Goal: Task Accomplishment & Management: Manage account settings

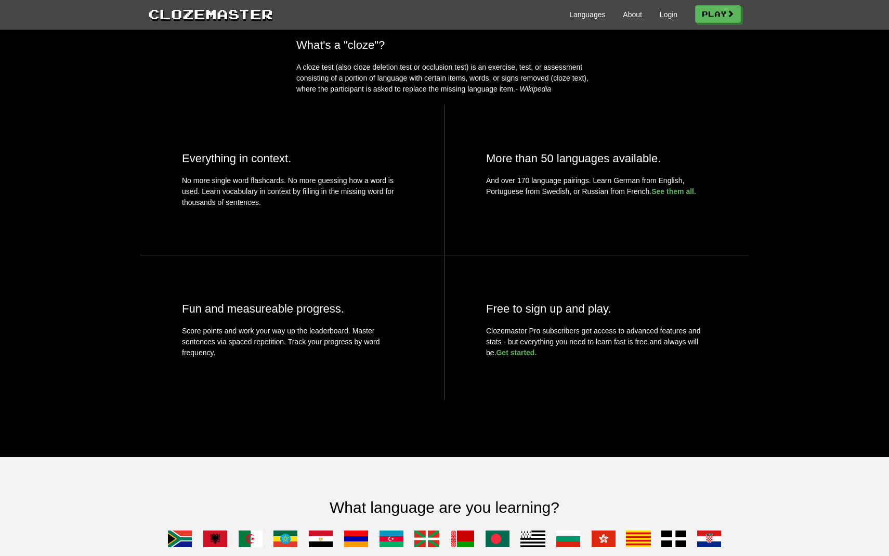
scroll to position [364, 0]
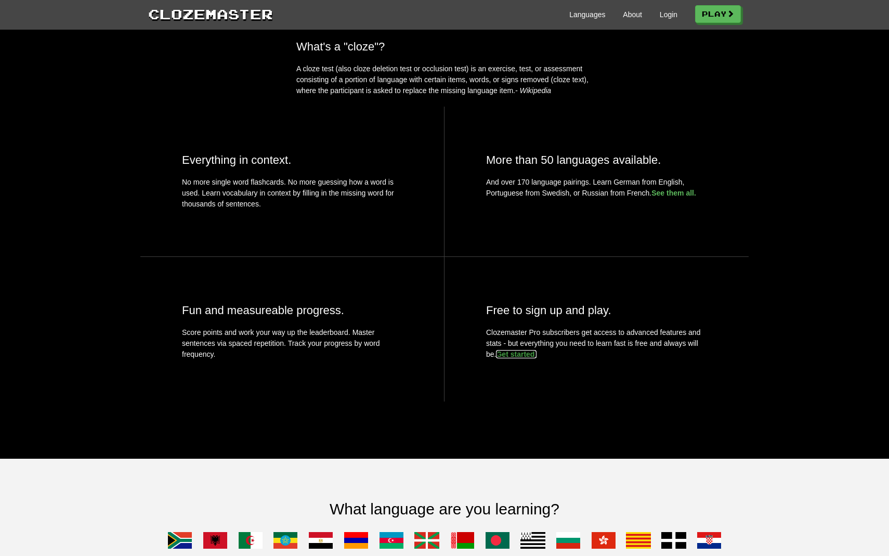
click at [521, 358] on link "Get started." at bounding box center [516, 354] width 41 height 8
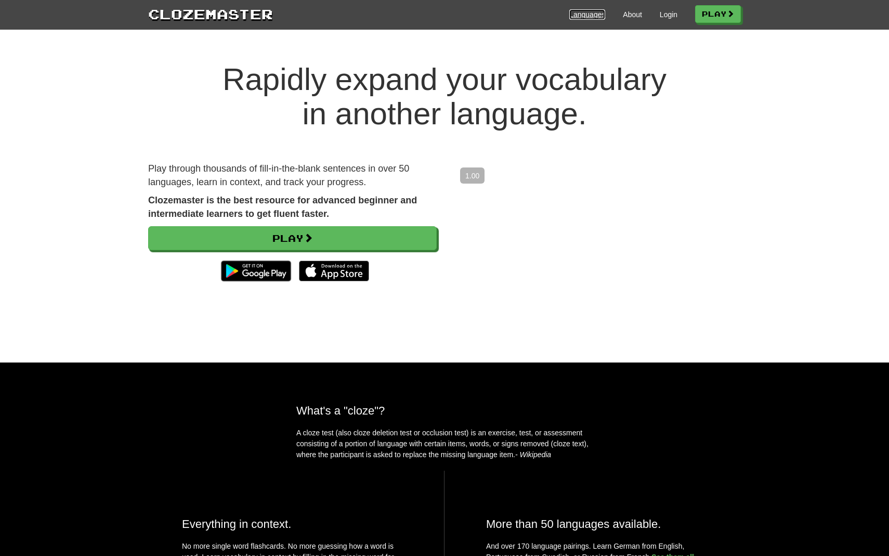
click at [582, 18] on link "Languages" at bounding box center [587, 14] width 36 height 10
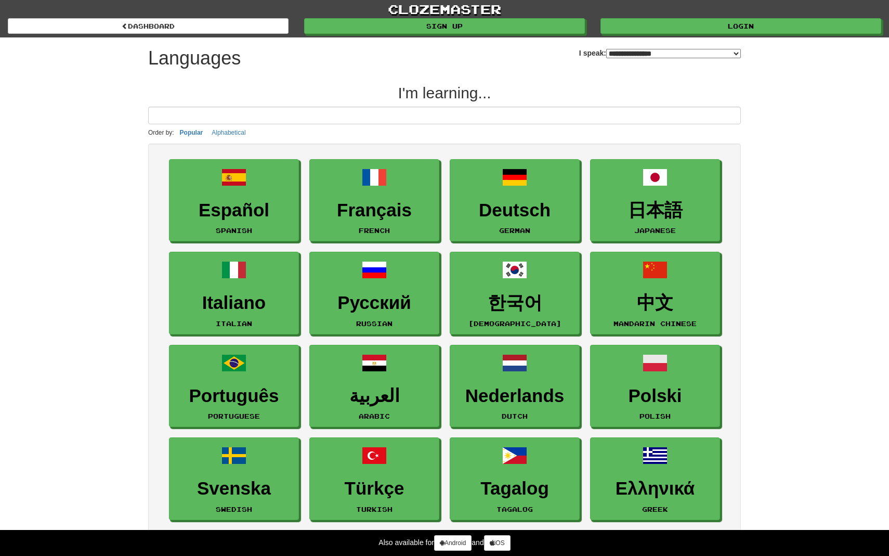
select select "*******"
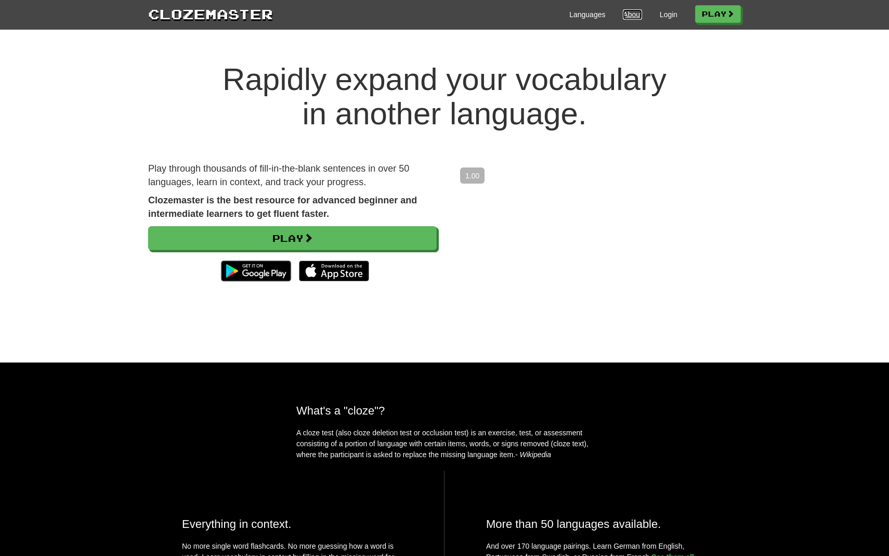
click at [626, 18] on link "About" at bounding box center [632, 14] width 19 height 10
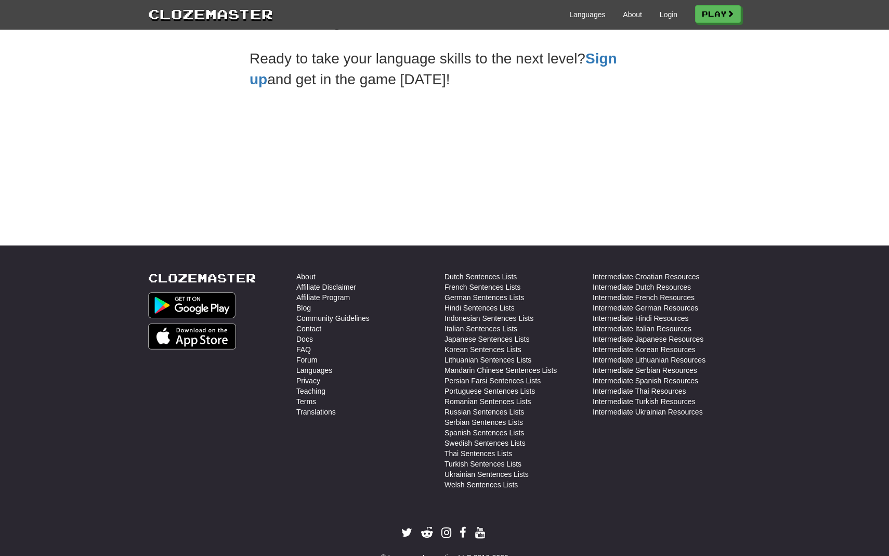
scroll to position [336, 0]
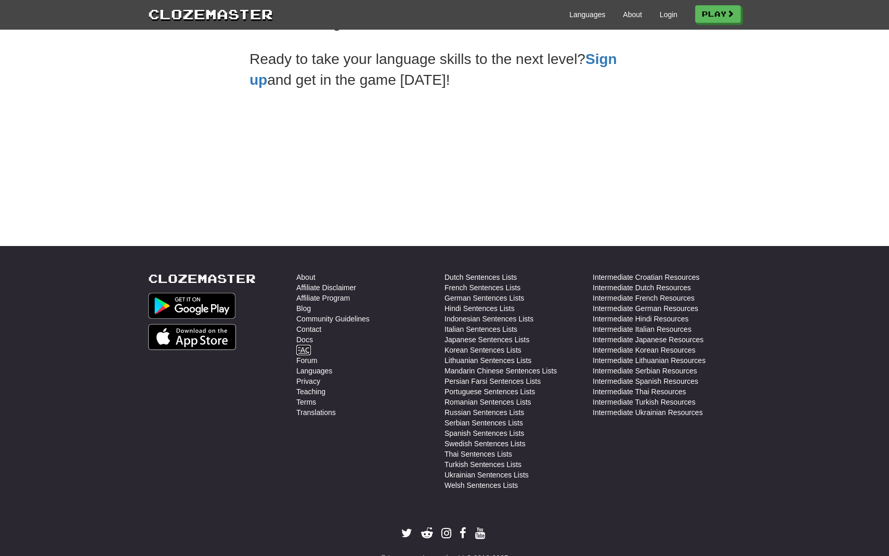
click at [304, 353] on link "FAQ" at bounding box center [303, 350] width 15 height 10
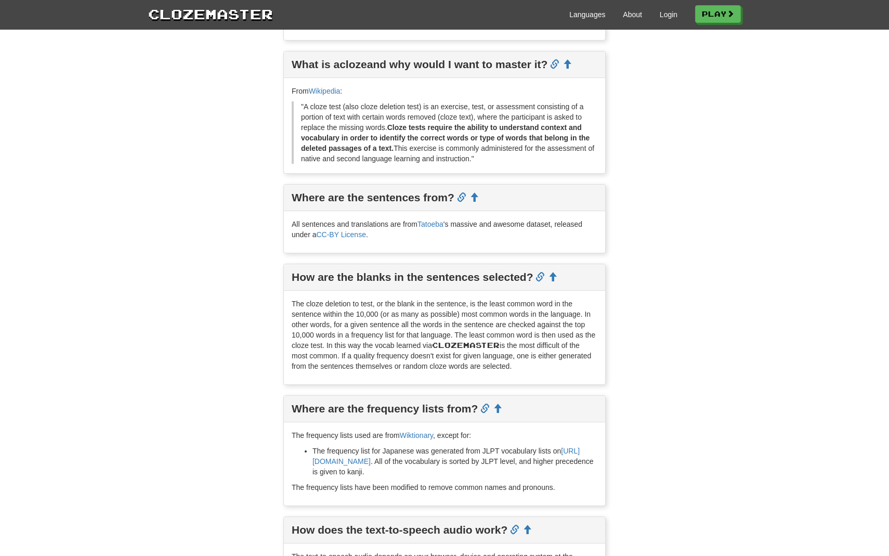
scroll to position [360, 0]
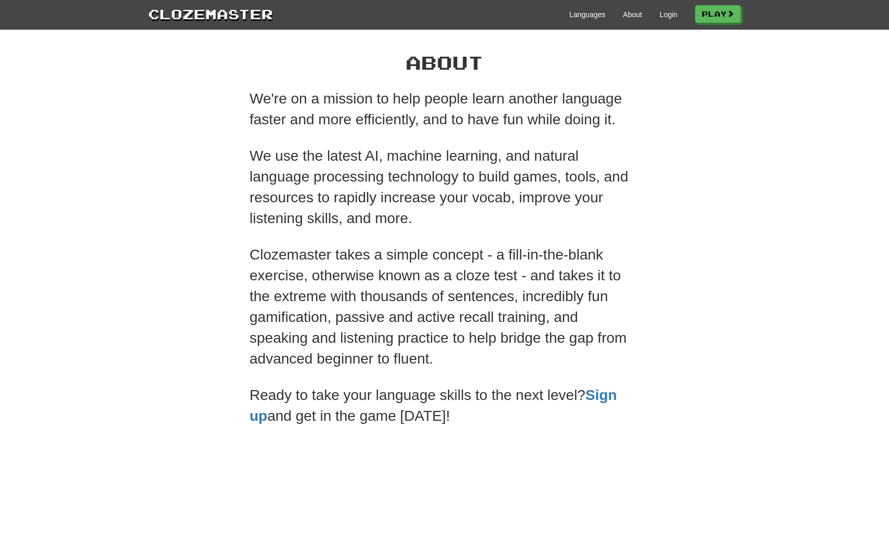
scroll to position [334, 0]
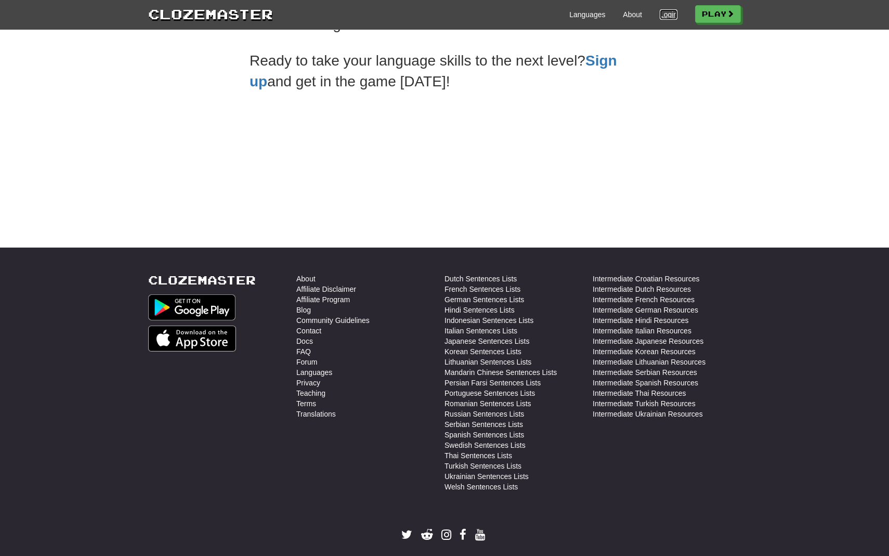
click at [666, 10] on link "Login" at bounding box center [669, 14] width 18 height 10
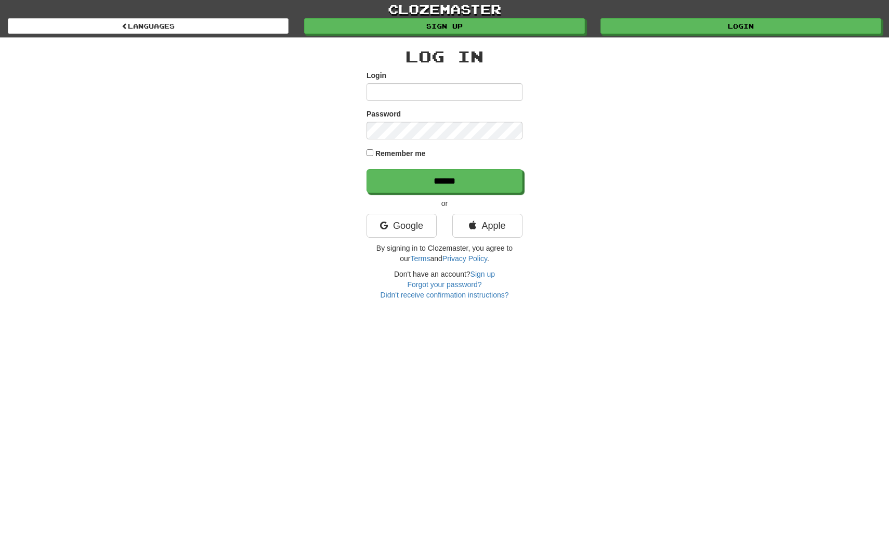
click at [461, 96] on input "Login" at bounding box center [445, 92] width 156 height 18
type input "*******"
click at [367, 169] on input "******" at bounding box center [445, 181] width 156 height 24
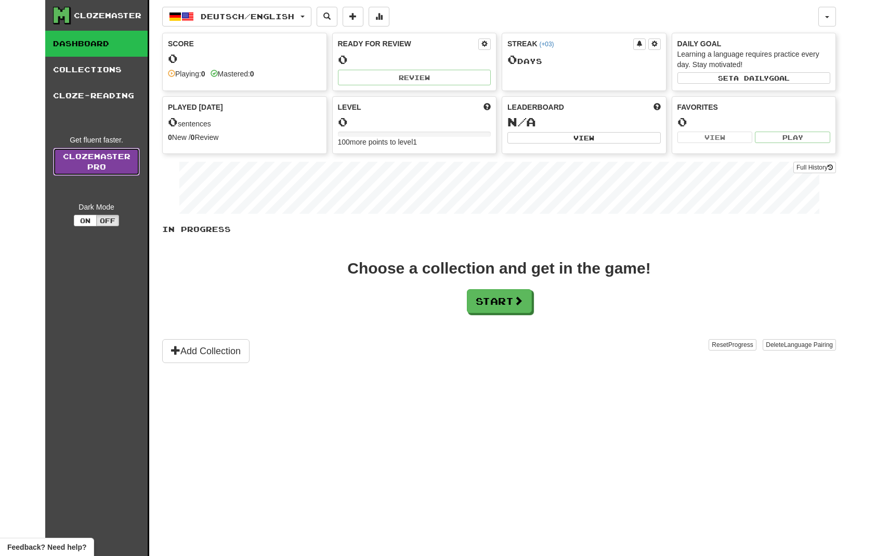
click at [111, 158] on link "Clozemaster Pro" at bounding box center [96, 162] width 87 height 28
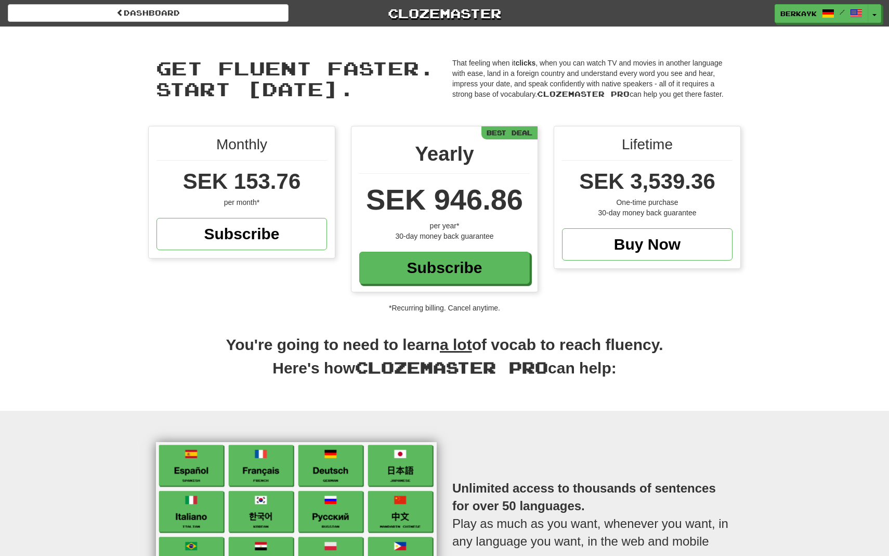
click at [595, 166] on div "SEK 3,539.36" at bounding box center [647, 181] width 171 height 31
click at [591, 198] on div "One-time purchase" at bounding box center [647, 202] width 171 height 10
click at [587, 187] on span "SEK 3,539.36" at bounding box center [647, 181] width 136 height 24
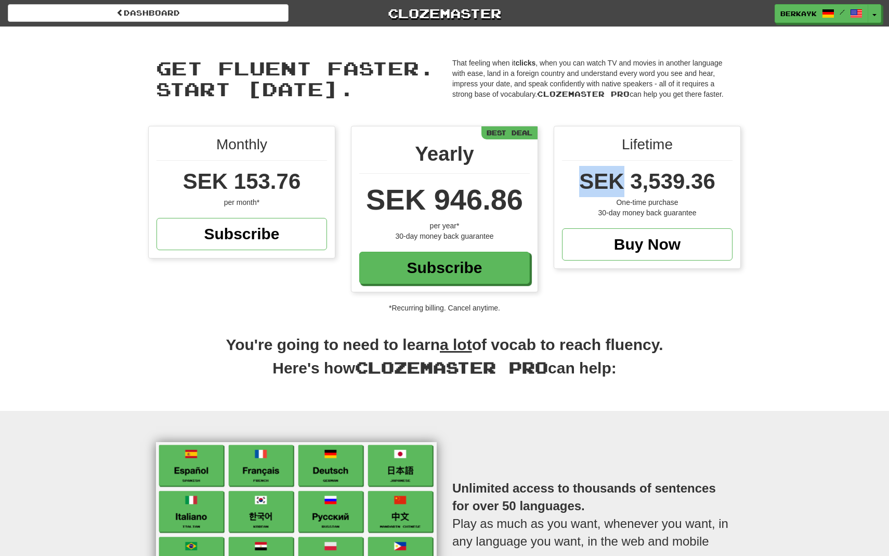
click at [587, 187] on span "SEK 3,539.36" at bounding box center [647, 181] width 136 height 24
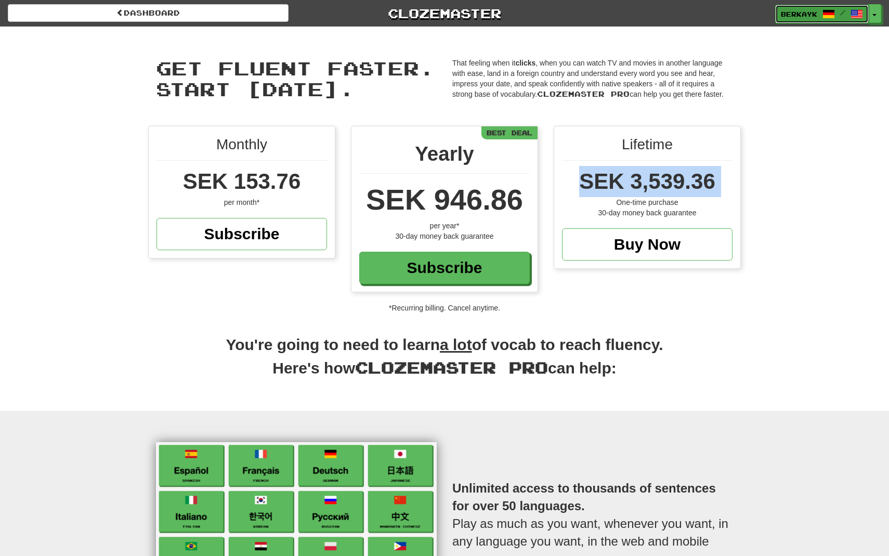
click at [861, 16] on span at bounding box center [857, 14] width 12 height 12
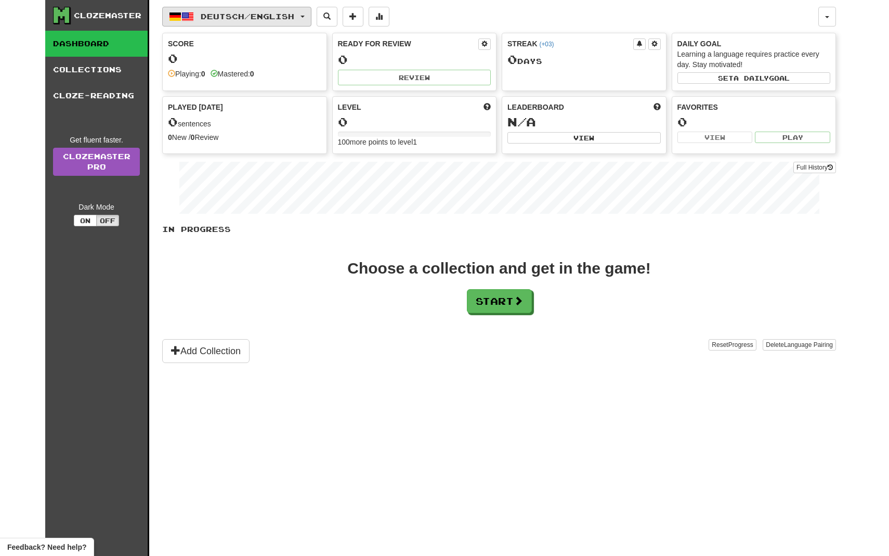
click at [262, 17] on span "Deutsch / English" at bounding box center [248, 16] width 94 height 9
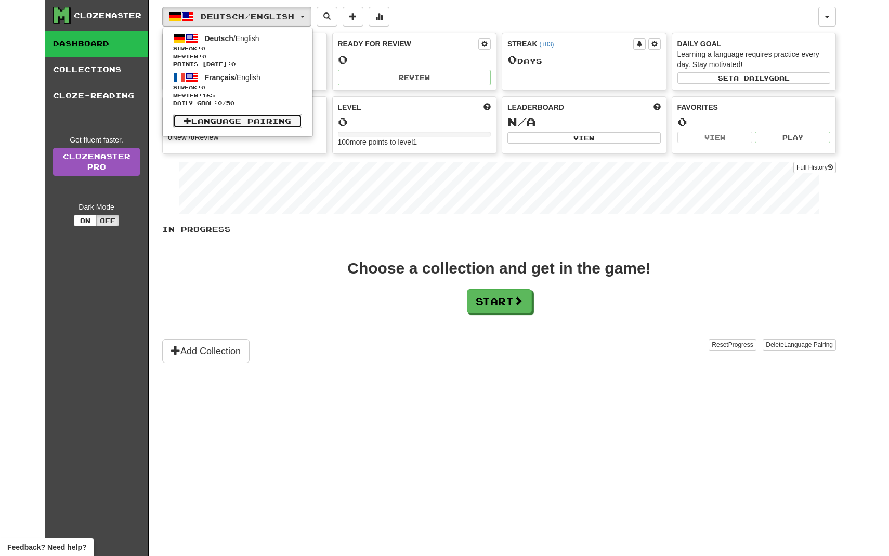
click at [278, 123] on link "Language Pairing" at bounding box center [237, 121] width 129 height 15
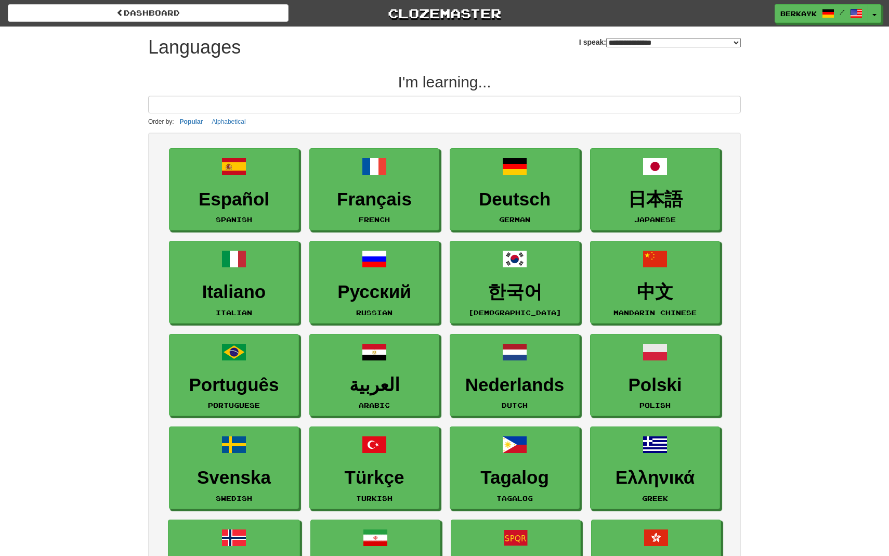
select select "*******"
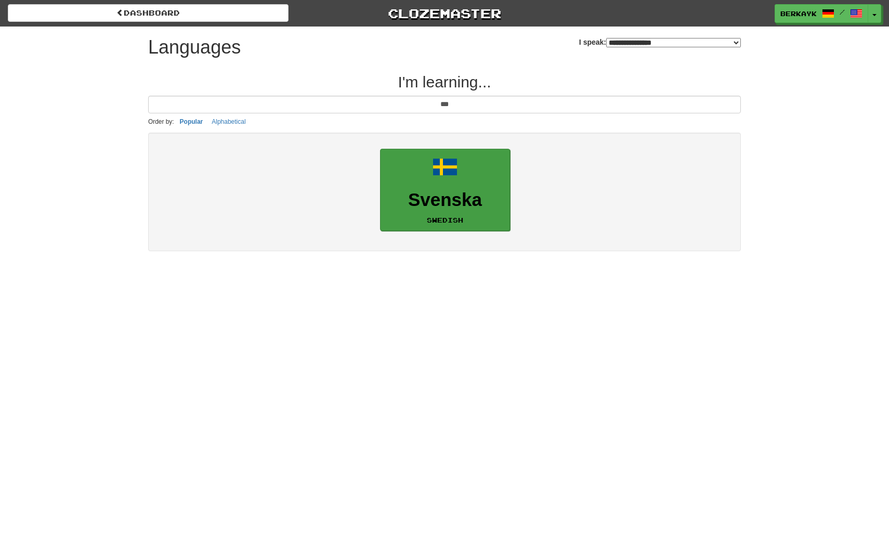
type input "***"
click at [444, 177] on span at bounding box center [445, 166] width 25 height 25
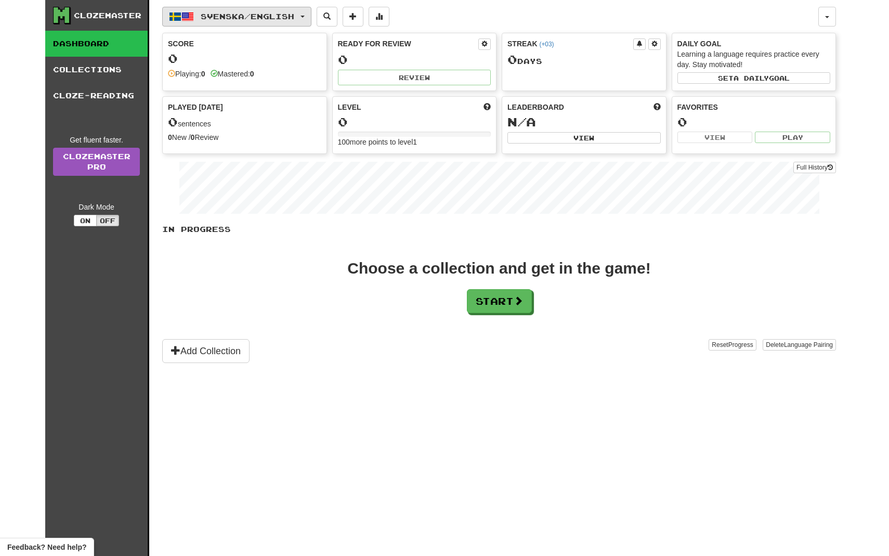
click at [307, 20] on button "Svenska / English" at bounding box center [236, 17] width 149 height 20
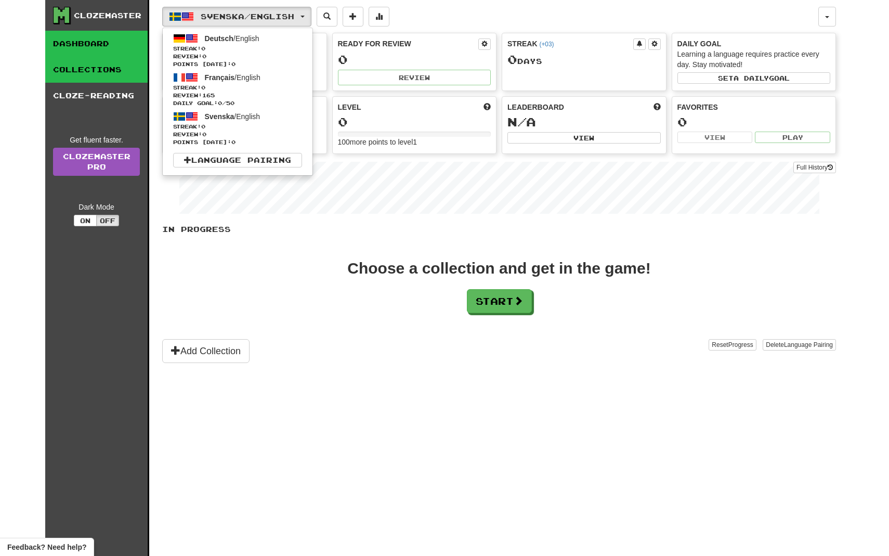
click at [94, 76] on link "Collections" at bounding box center [96, 70] width 102 height 26
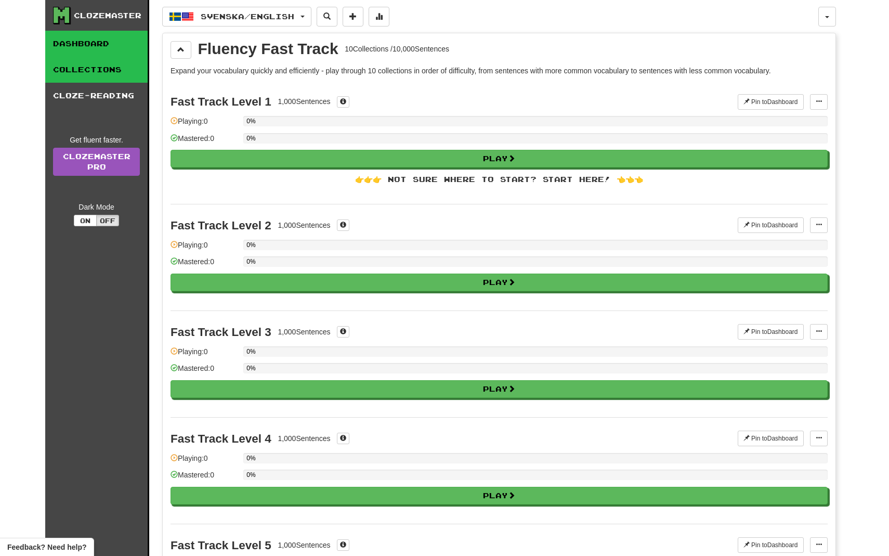
click at [109, 50] on link "Dashboard" at bounding box center [96, 44] width 102 height 26
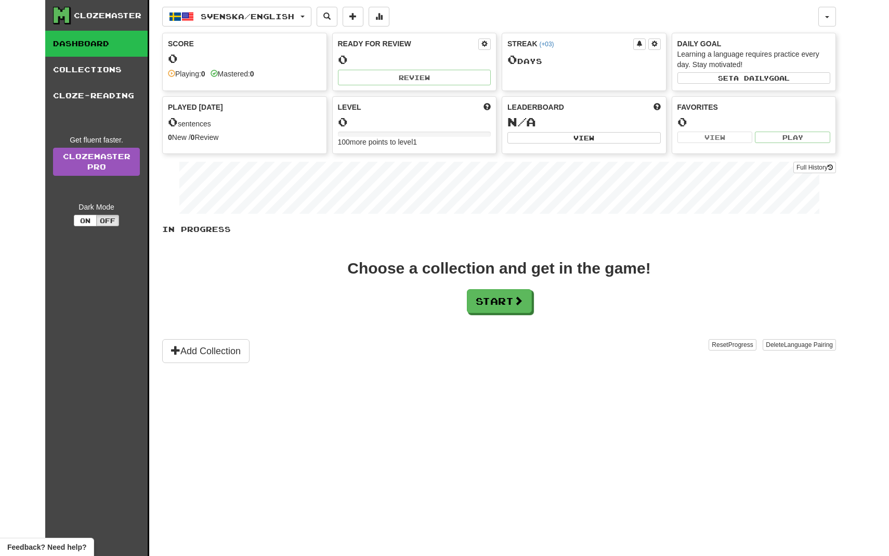
click at [109, 50] on link "Dashboard" at bounding box center [96, 44] width 102 height 26
click at [64, 17] on icon at bounding box center [62, 15] width 16 height 16
click at [116, 170] on link "Clozemaster Pro" at bounding box center [96, 162] width 87 height 28
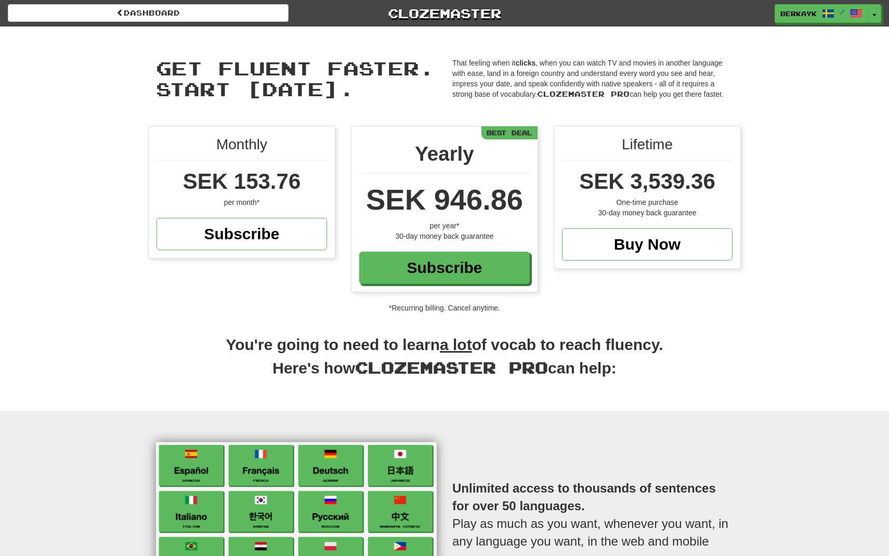
click at [467, 309] on p "*Recurring billing. Cancel anytime." at bounding box center [444, 308] width 889 height 10
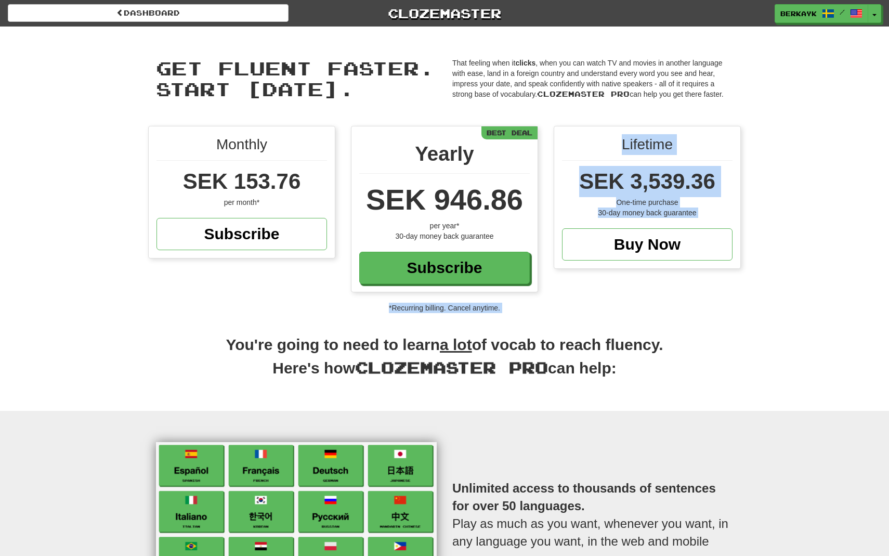
drag, startPoint x: 467, startPoint y: 309, endPoint x: 627, endPoint y: 133, distance: 237.4
click at [627, 134] on div "Monthly SEK 153.76 per month* Subscribe Yearly SEK 946.86 per year* 30-day mone…" at bounding box center [444, 219] width 889 height 187
click at [627, 133] on div "Lifetime SEK 3,539.36 One-time purchase 30-day money back guarantee Buy Now" at bounding box center [647, 197] width 186 height 142
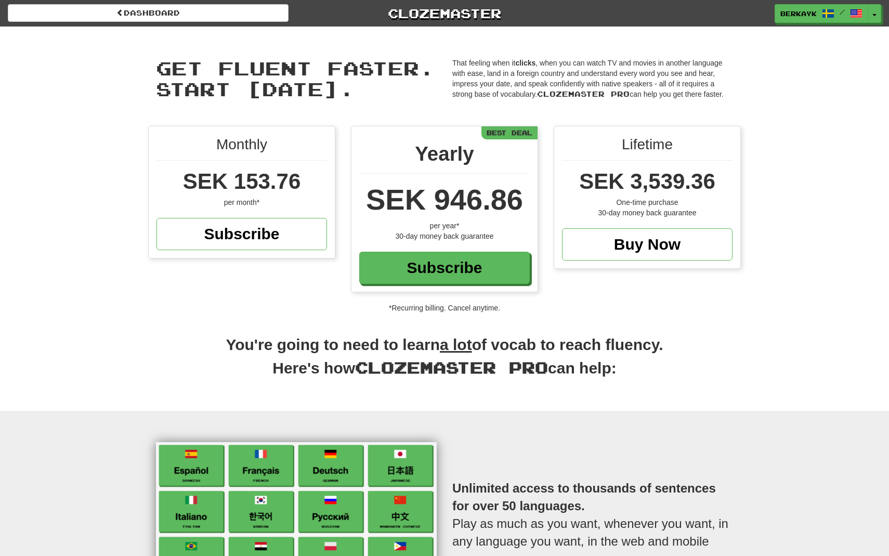
click at [627, 133] on div "Lifetime SEK 3,539.36 One-time purchase 30-day money back guarantee Buy Now" at bounding box center [647, 197] width 186 height 142
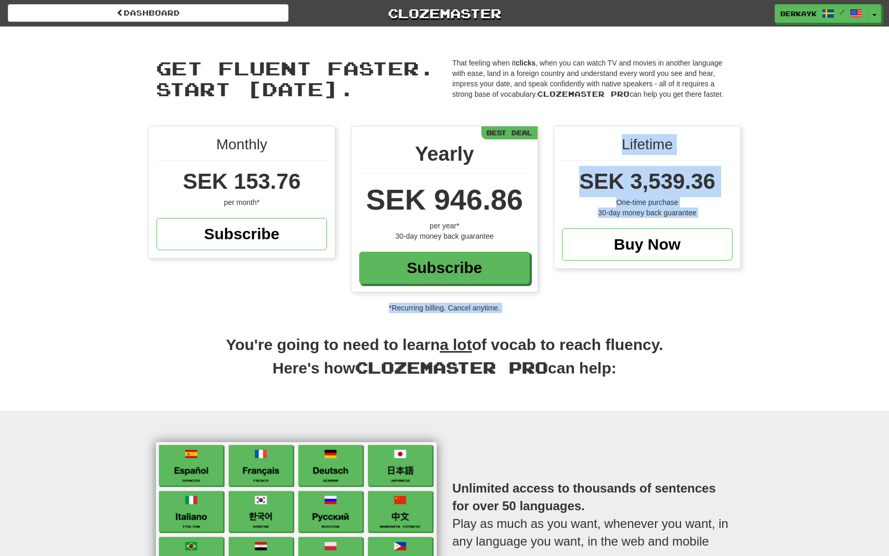
drag, startPoint x: 627, startPoint y: 133, endPoint x: 634, endPoint y: 298, distance: 165.5
click at [630, 288] on div "Monthly SEK 153.76 per month* Subscribe Yearly SEK 946.86 per year* 30-day mone…" at bounding box center [444, 214] width 608 height 177
click at [634, 298] on div "Monthly SEK 153.76 per month* Subscribe Yearly SEK 946.86 per year* 30-day mone…" at bounding box center [444, 214] width 608 height 177
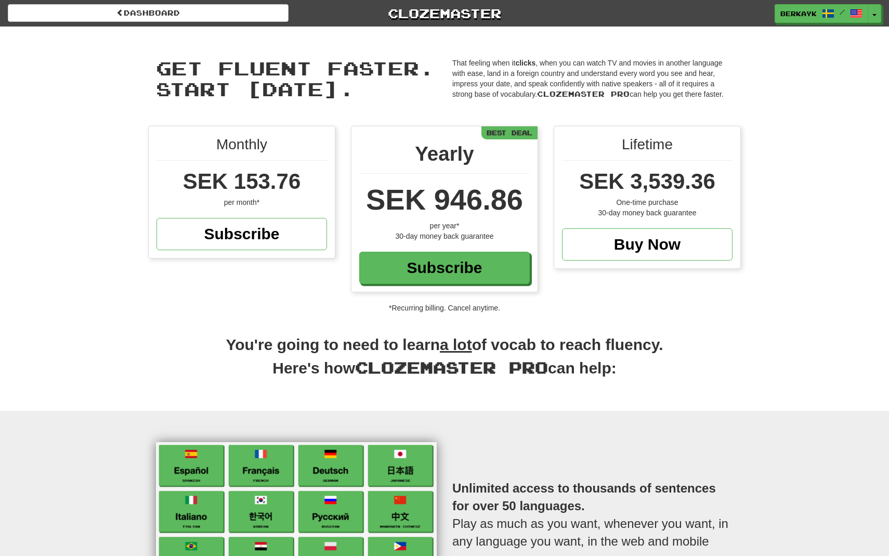
click at [573, 383] on h2 "You're going to need to learn a lot of vocab to reach fluency. Here's how Cloze…" at bounding box center [444, 362] width 593 height 56
click at [276, 74] on span "Get fluent faster. Start today." at bounding box center [295, 78] width 279 height 43
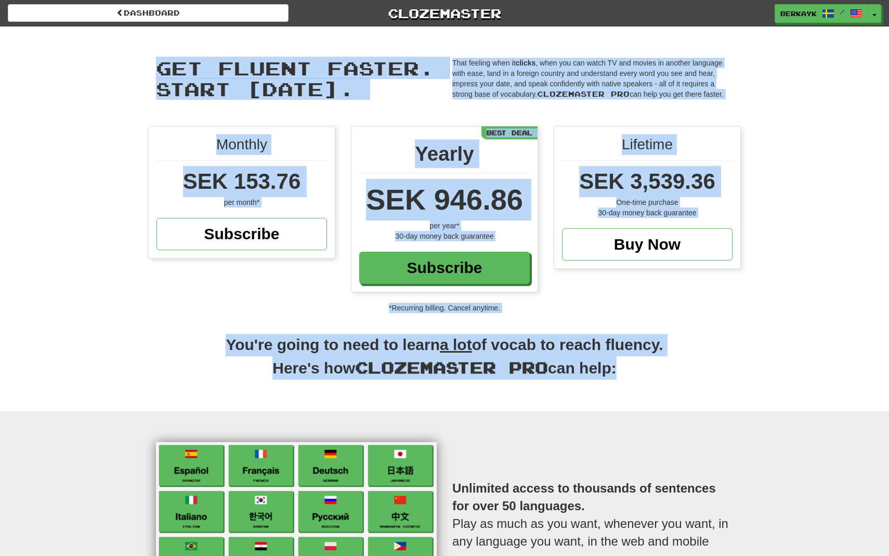
drag, startPoint x: 276, startPoint y: 74, endPoint x: 362, endPoint y: 388, distance: 326.2
click at [358, 387] on div "Get fluent faster. Start today. Get fluent faster. Start today. That feeling wh…" at bounding box center [444, 219] width 889 height 384
click at [362, 388] on h2 "You're going to need to learn a lot of vocab to reach fluency. Here's how Cloze…" at bounding box center [444, 362] width 593 height 56
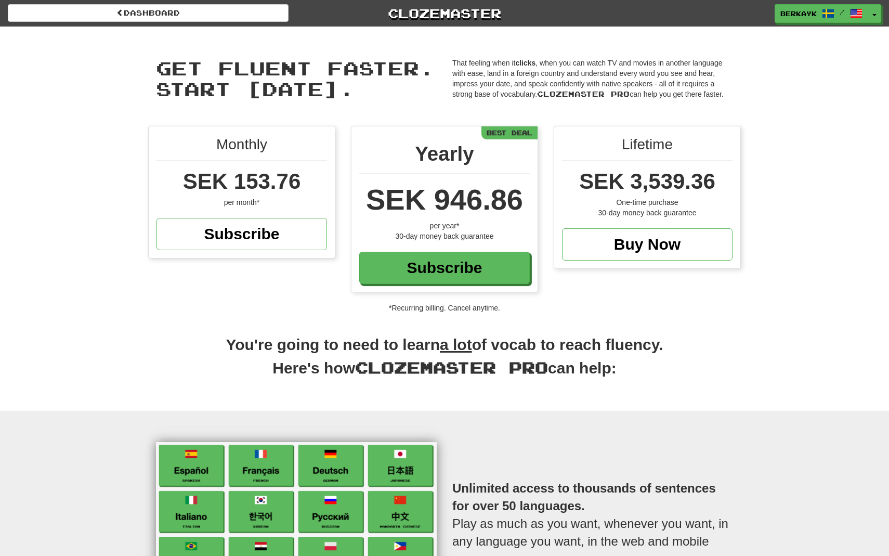
click at [362, 388] on h2 "You're going to need to learn a lot of vocab to reach fluency. Here's how Cloze…" at bounding box center [444, 362] width 593 height 56
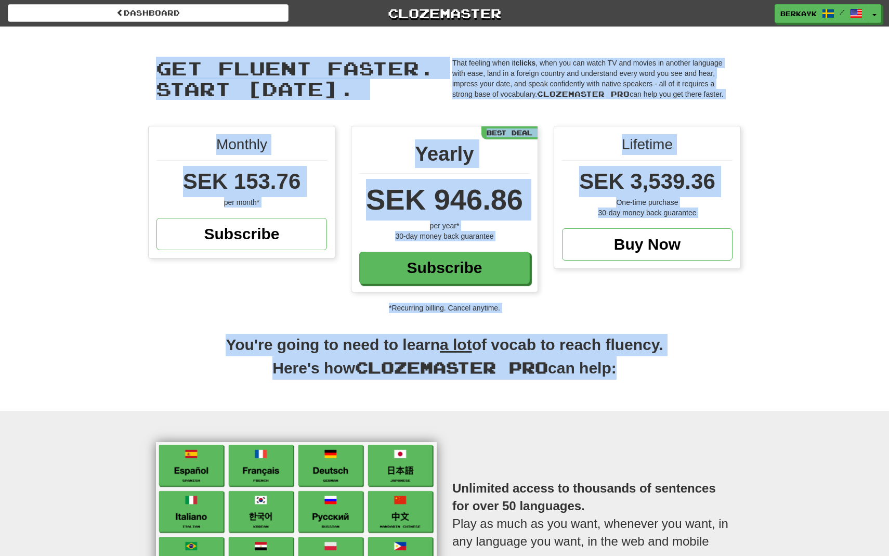
drag, startPoint x: 362, startPoint y: 388, endPoint x: 329, endPoint y: 40, distance: 350.5
click at [329, 40] on div "Get fluent faster. Start today. Get fluent faster. Start today. That feeling wh…" at bounding box center [444, 219] width 889 height 384
click at [329, 40] on div "Get fluent faster. Start today. Get fluent faster. Start today. That feeling wh…" at bounding box center [444, 76] width 608 height 99
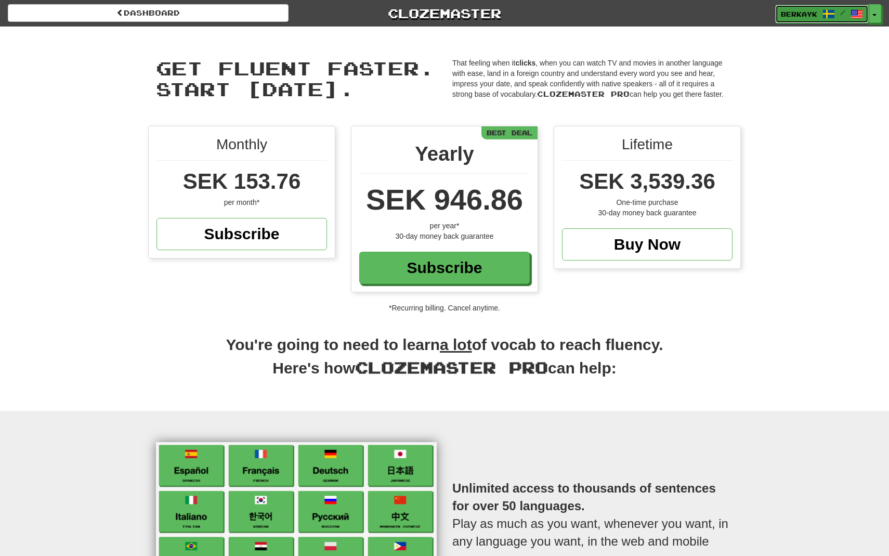
click at [794, 12] on span "berkayk" at bounding box center [799, 13] width 36 height 9
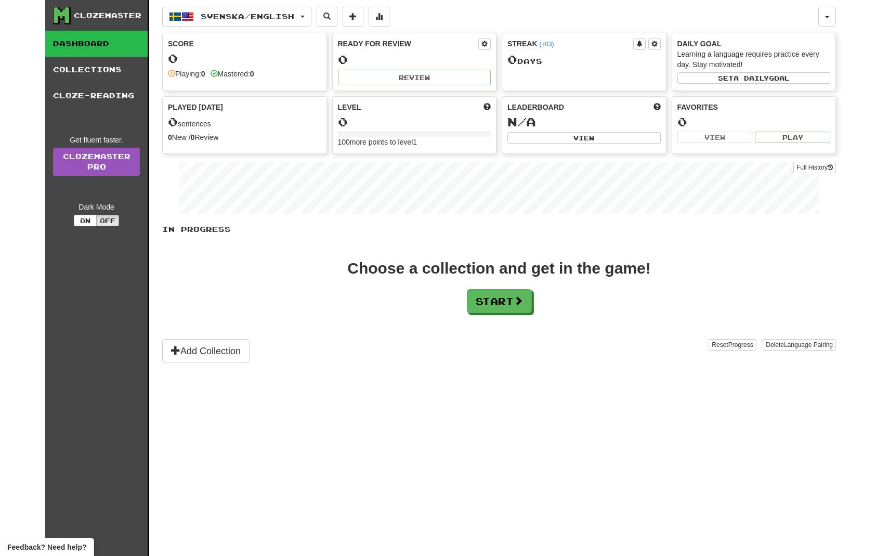
click at [874, 17] on div "Clozemaster Dashboard Collections Cloze-Reading Get fluent faster. Clozemaster …" at bounding box center [444, 278] width 889 height 556
click at [839, 15] on div "Clozemaster Dashboard Collections Cloze-Reading Get fluent faster. Clozemaster …" at bounding box center [444, 278] width 799 height 556
click at [831, 15] on button "button" at bounding box center [827, 17] width 18 height 20
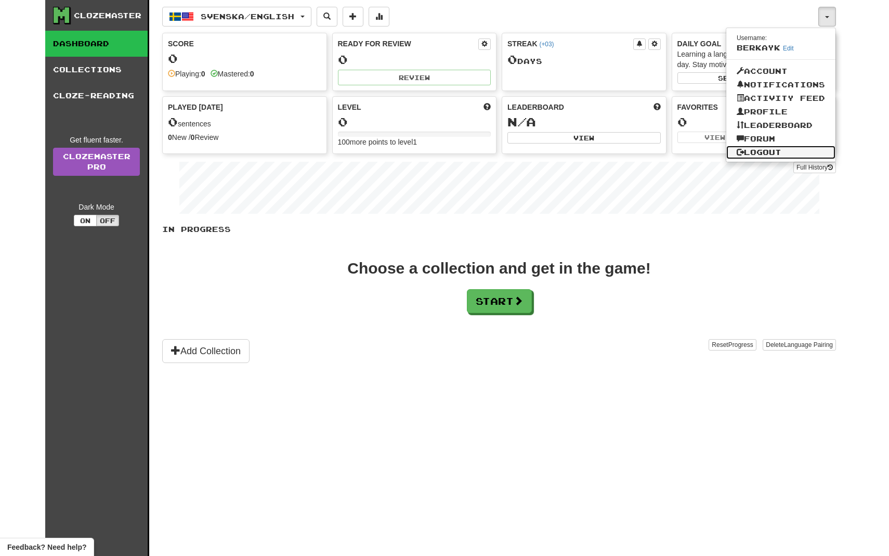
click at [745, 151] on link "Logout" at bounding box center [780, 153] width 109 height 14
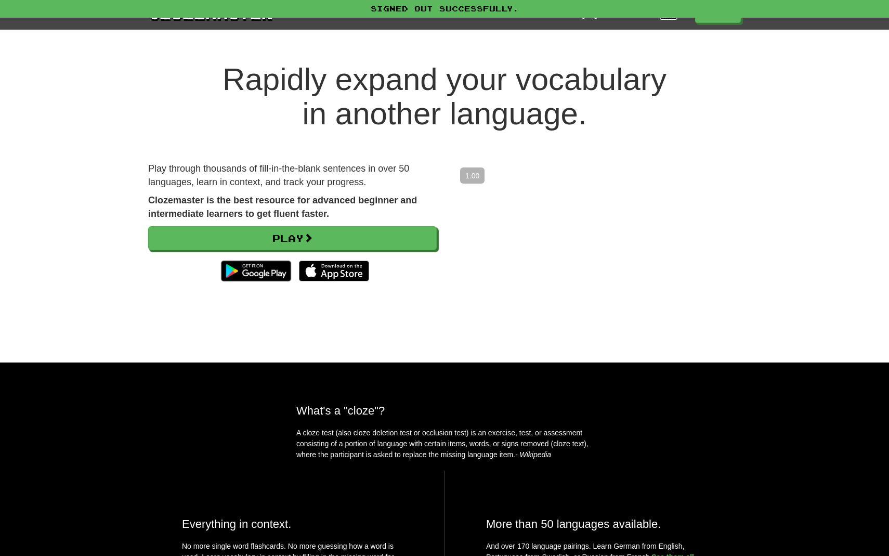
click at [660, 18] on link "Login" at bounding box center [669, 14] width 18 height 10
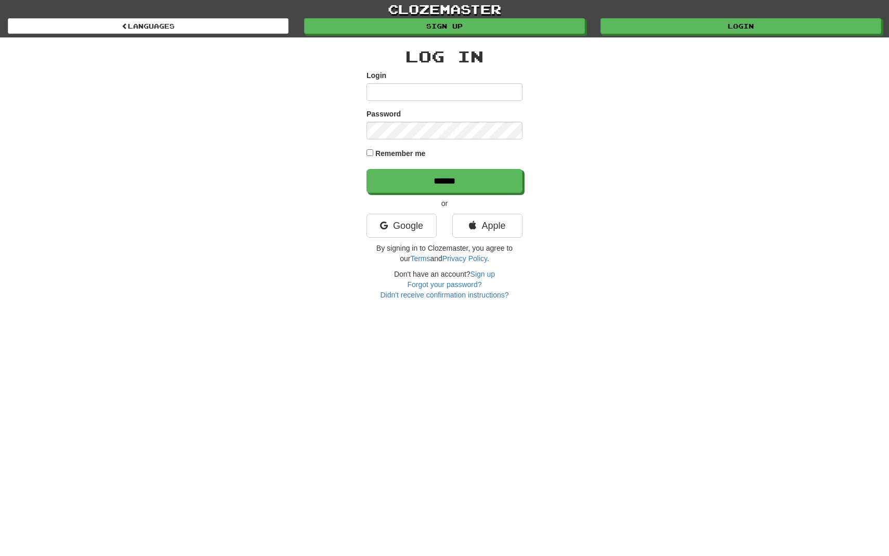
type input "*******"
click at [453, 90] on input "*******" at bounding box center [445, 92] width 156 height 18
type input "**********"
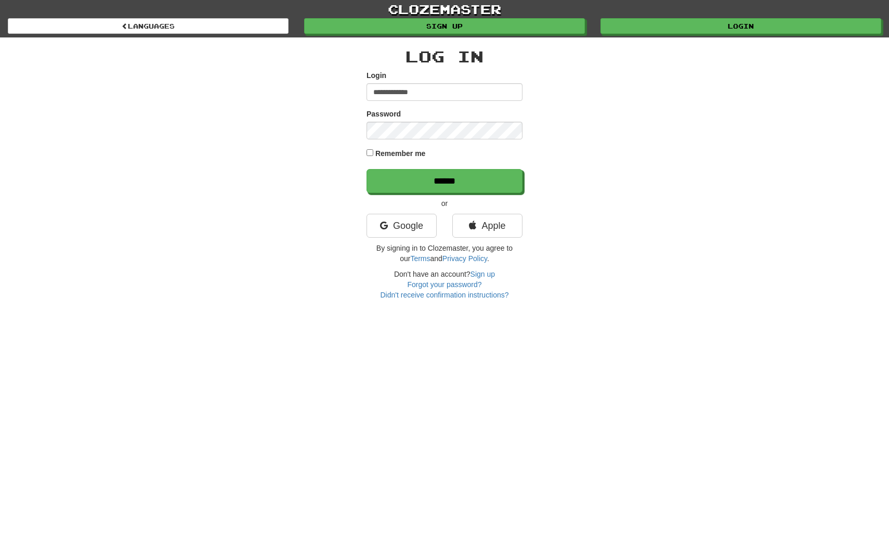
click at [330, 178] on div "**********" at bounding box center [444, 168] width 608 height 263
click at [471, 227] on icon at bounding box center [472, 225] width 7 height 9
click at [447, 326] on div "**********" at bounding box center [444, 278] width 889 height 556
